Goal: Task Accomplishment & Management: Complete application form

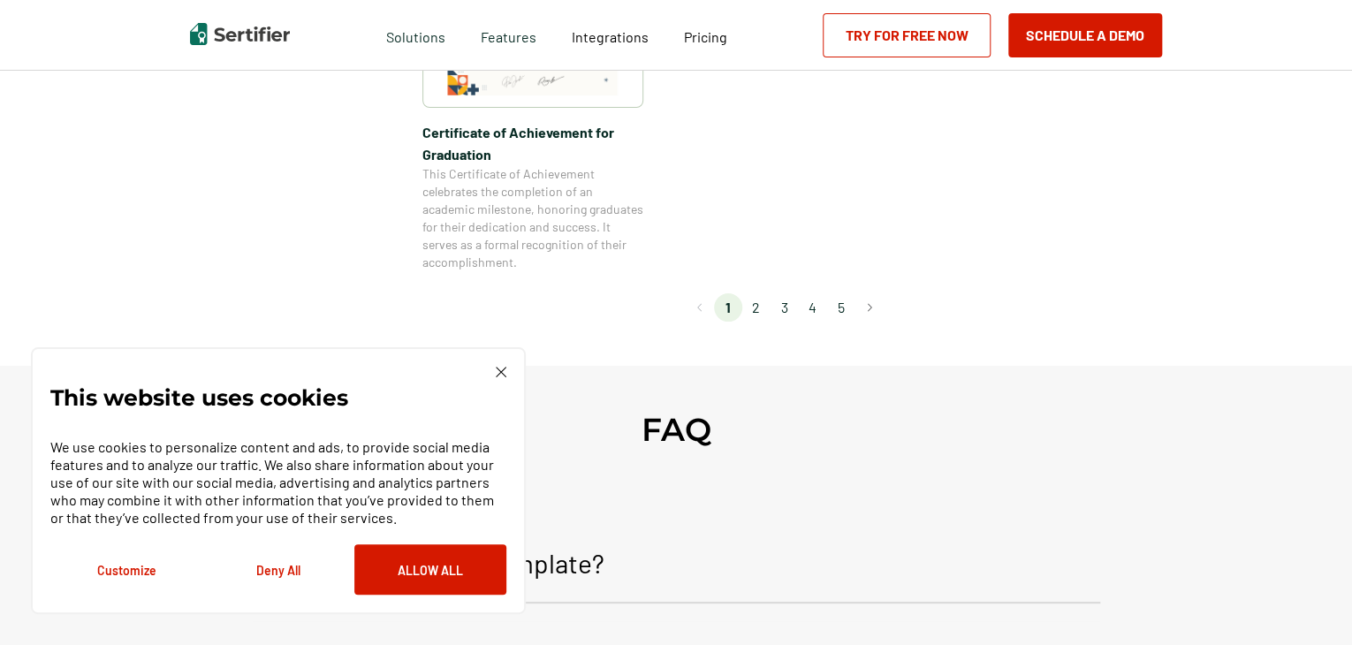
scroll to position [1658, 0]
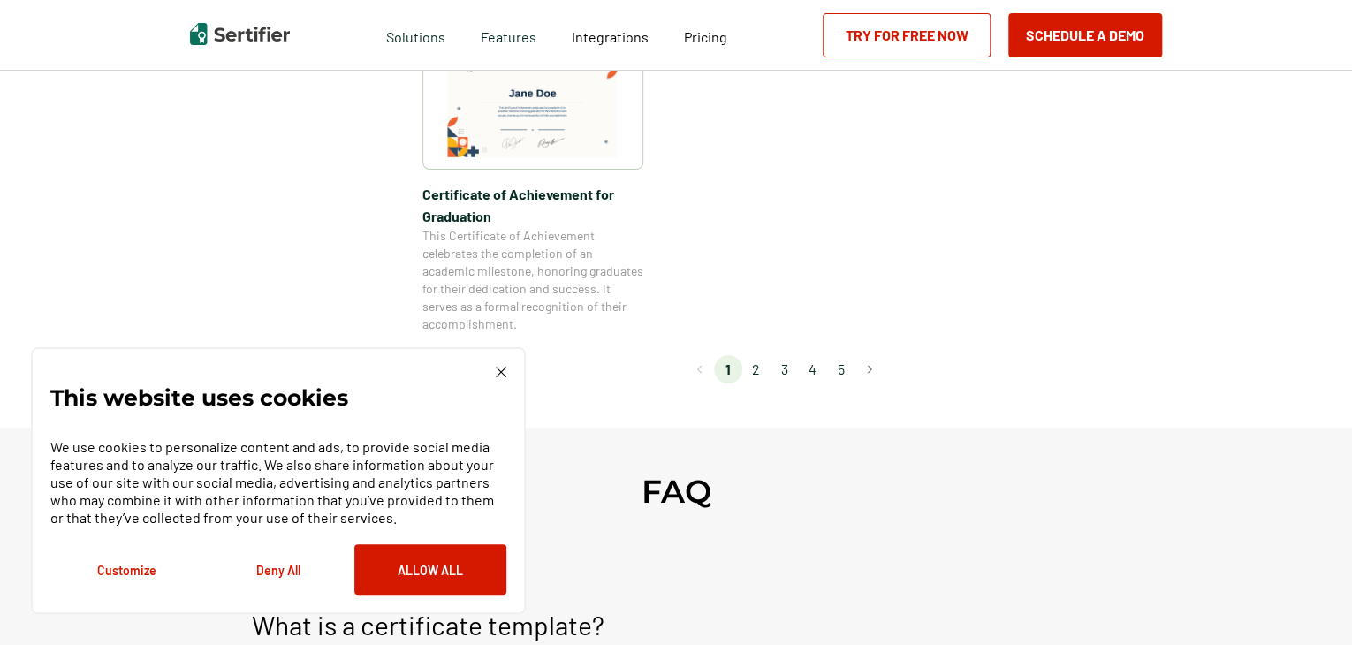
click at [755, 376] on li "2" at bounding box center [756, 369] width 28 height 28
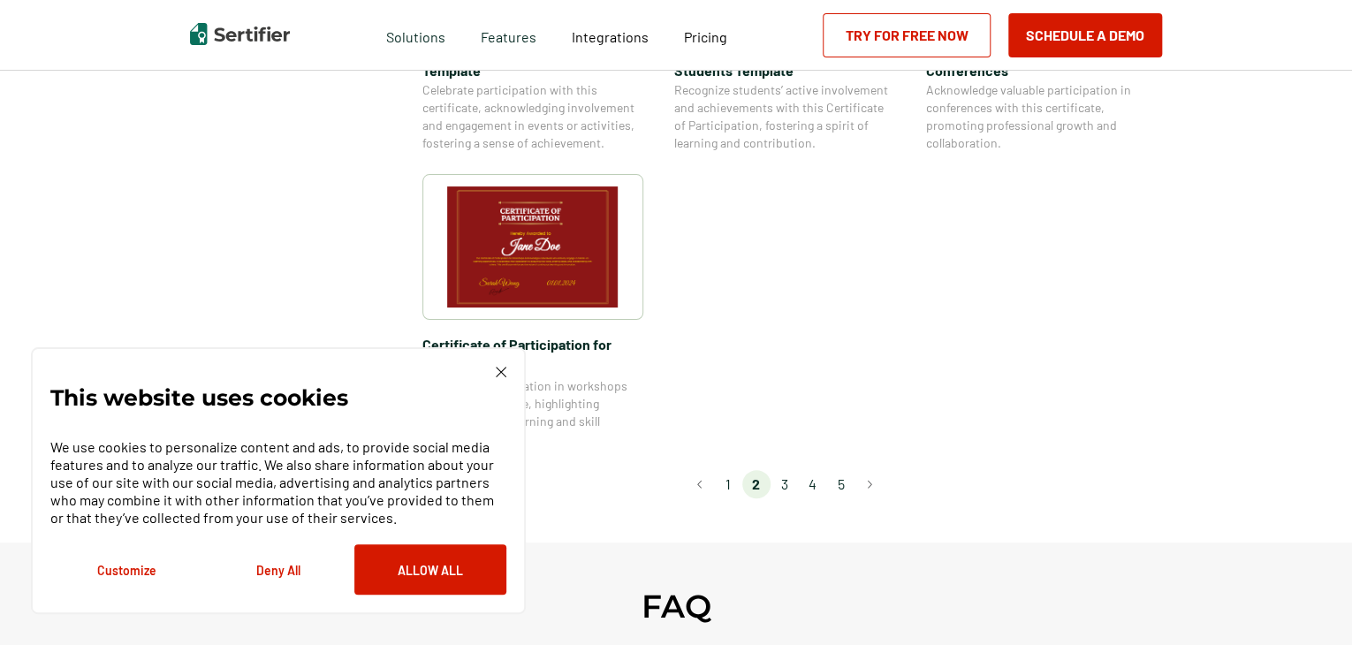
scroll to position [1563, 0]
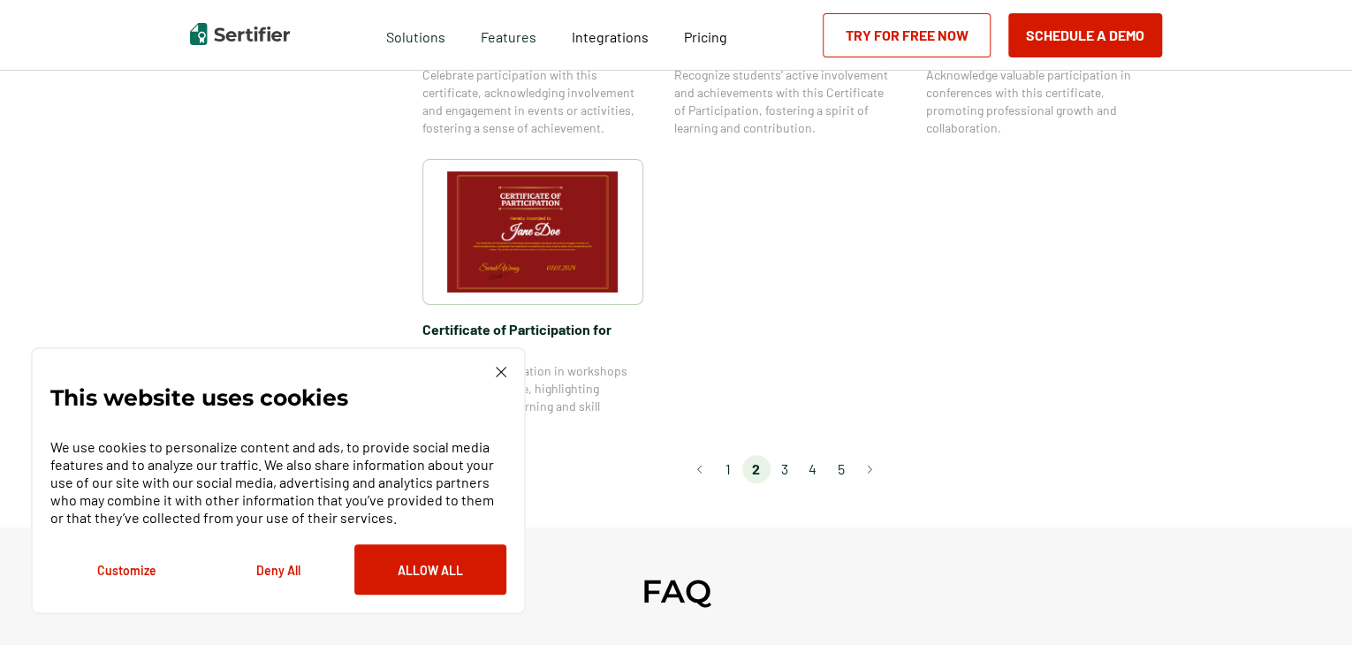
click at [730, 455] on li "1" at bounding box center [728, 469] width 28 height 28
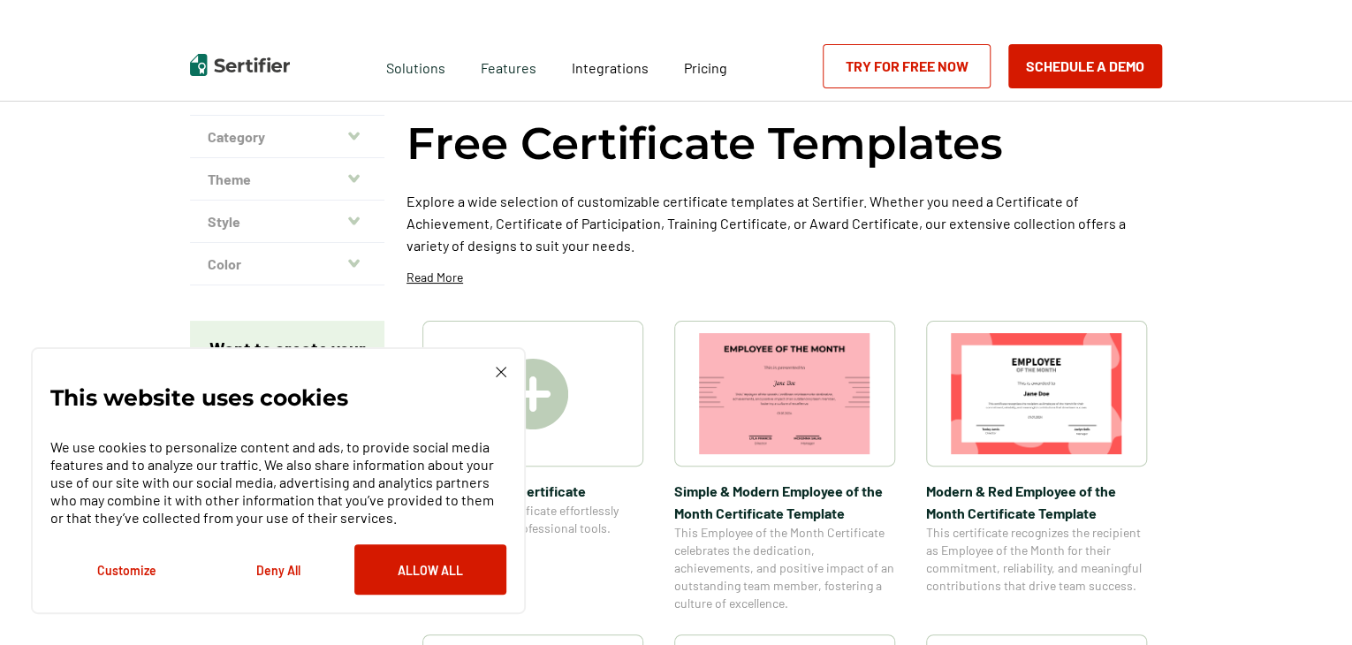
scroll to position [7, 0]
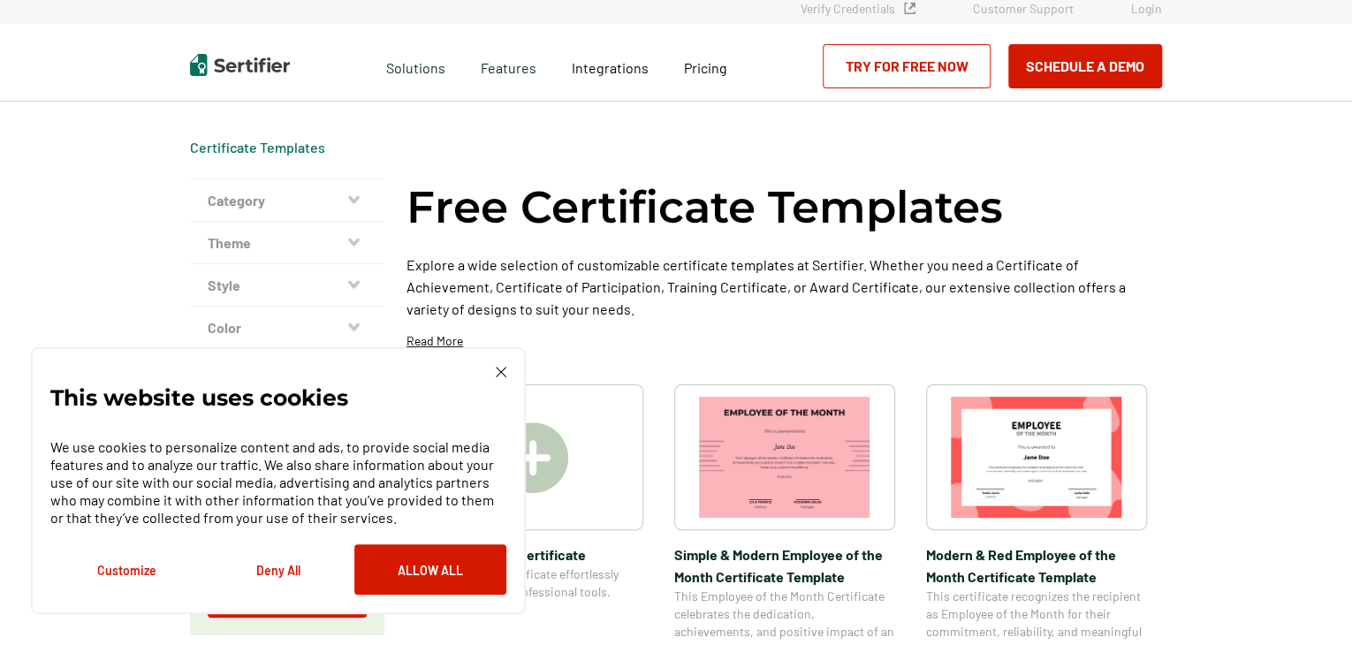
click at [550, 483] on img at bounding box center [533, 457] width 71 height 71
click at [486, 380] on div "This website uses cookies We use cookies to personalize content and ads, to pro…" at bounding box center [278, 481] width 456 height 228
click at [498, 375] on img at bounding box center [501, 372] width 11 height 11
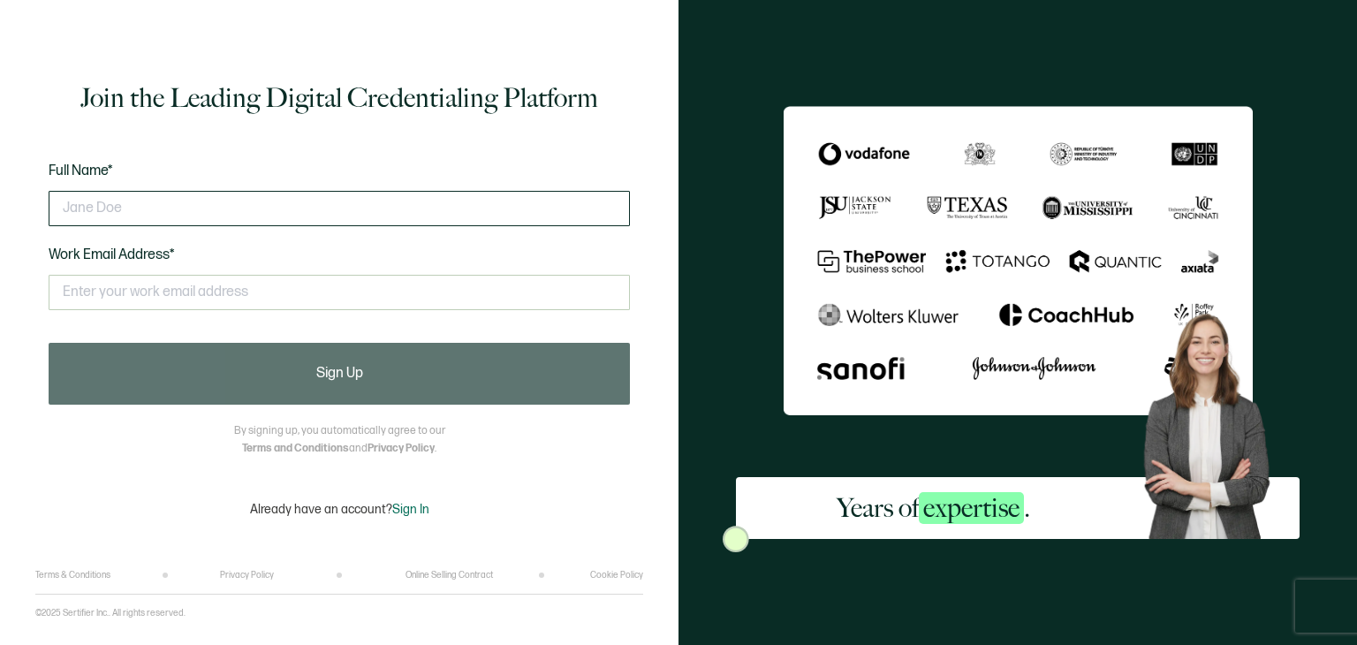
click at [332, 209] on input "text" at bounding box center [340, 208] width 582 height 35
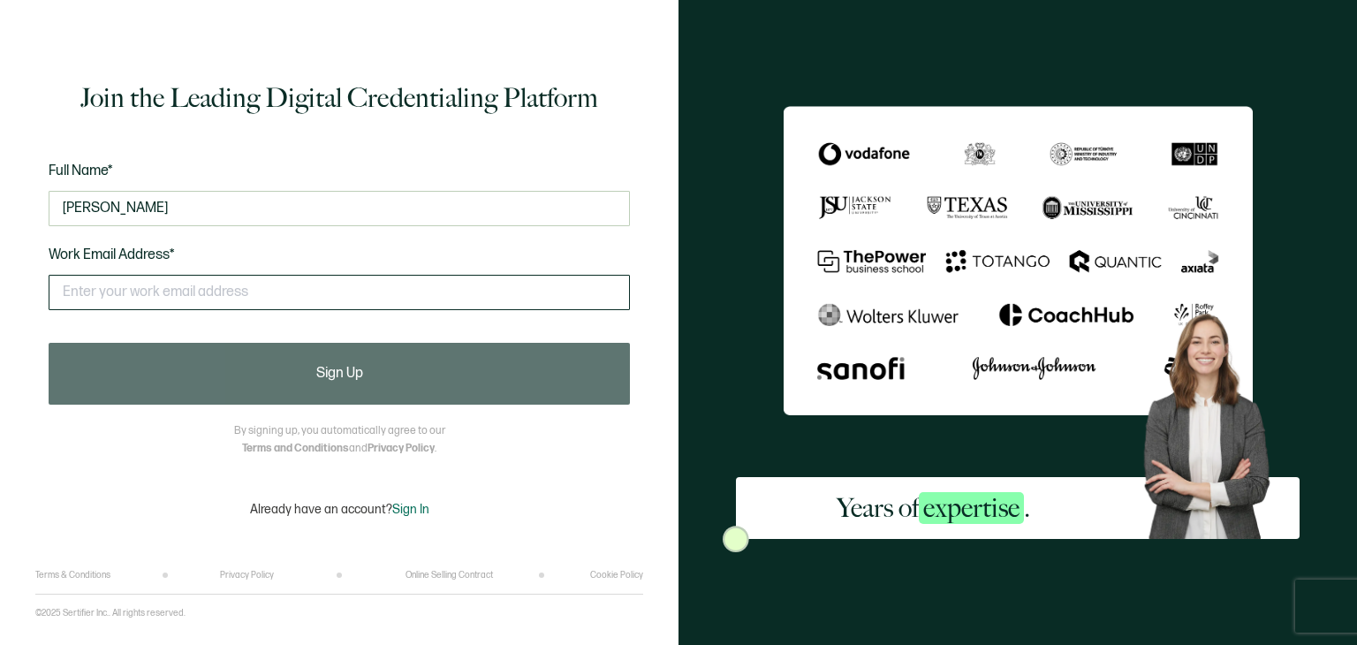
type input "[PERSON_NAME]"
click at [262, 289] on input "text" at bounding box center [340, 292] width 582 height 35
type input "p"
